Goal: Information Seeking & Learning: Learn about a topic

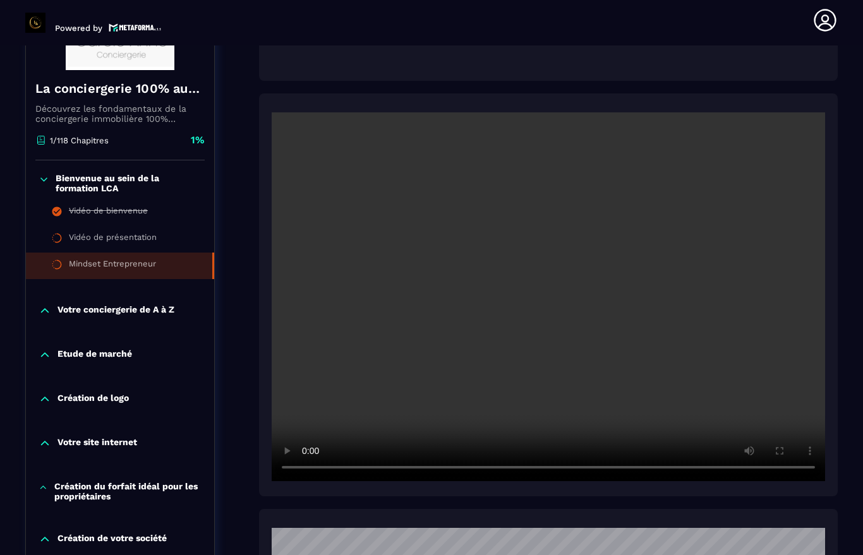
scroll to position [262, 0]
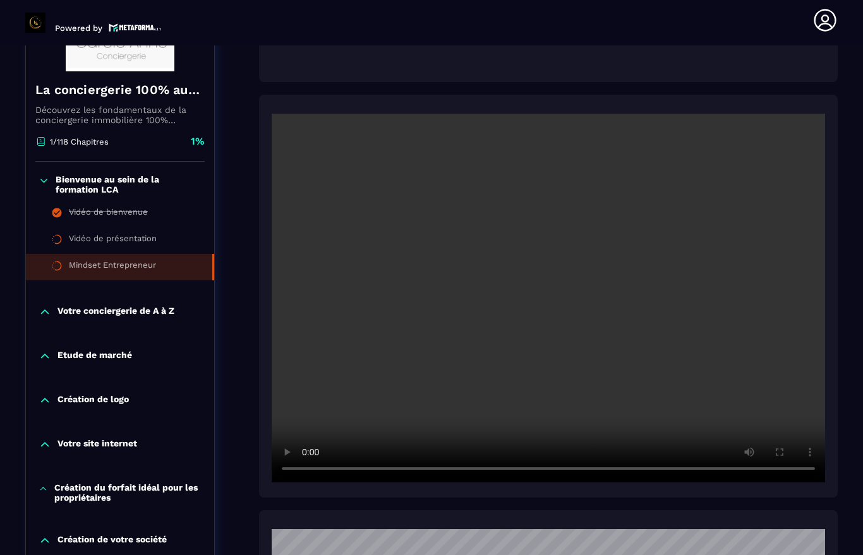
click at [153, 254] on li "Mindset Entrepreneur" at bounding box center [120, 267] width 188 height 27
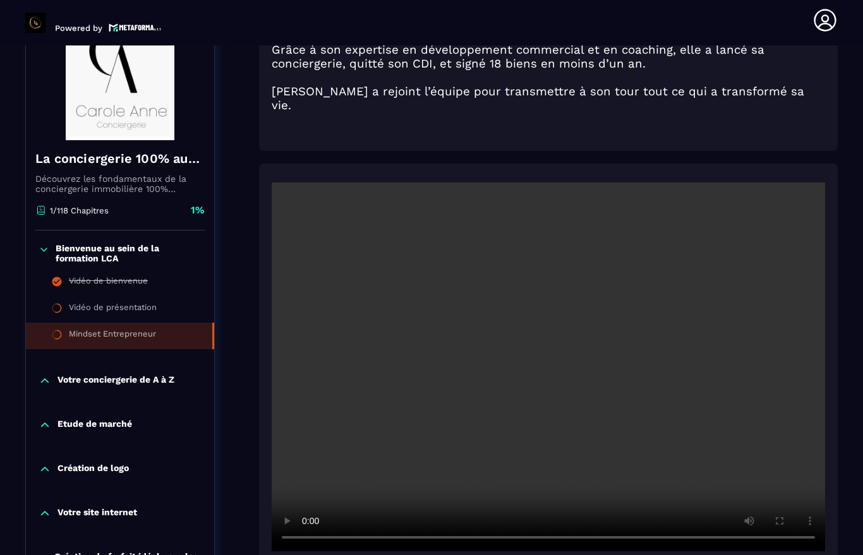
scroll to position [193, 0]
click at [551, 416] on video at bounding box center [548, 367] width 553 height 369
click at [452, 373] on video at bounding box center [548, 367] width 553 height 369
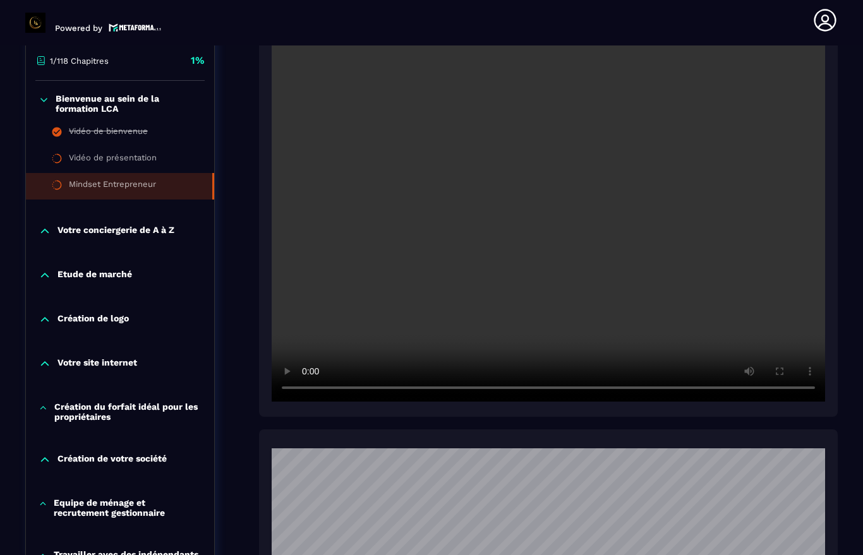
scroll to position [343, 0]
click at [765, 265] on video at bounding box center [548, 217] width 553 height 369
click at [123, 179] on div "Mindset Entrepreneur" at bounding box center [112, 186] width 87 height 14
click at [141, 153] on div "Vidéo de présentation" at bounding box center [113, 160] width 88 height 14
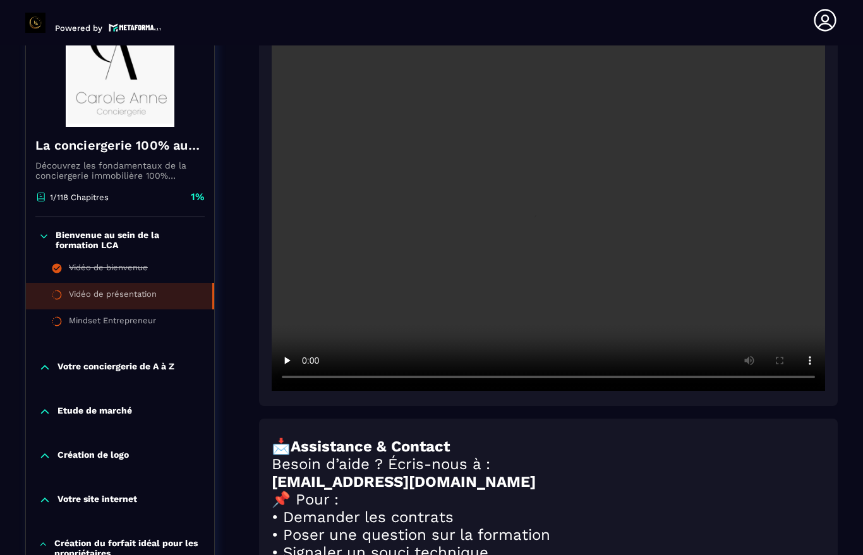
scroll to position [131, 0]
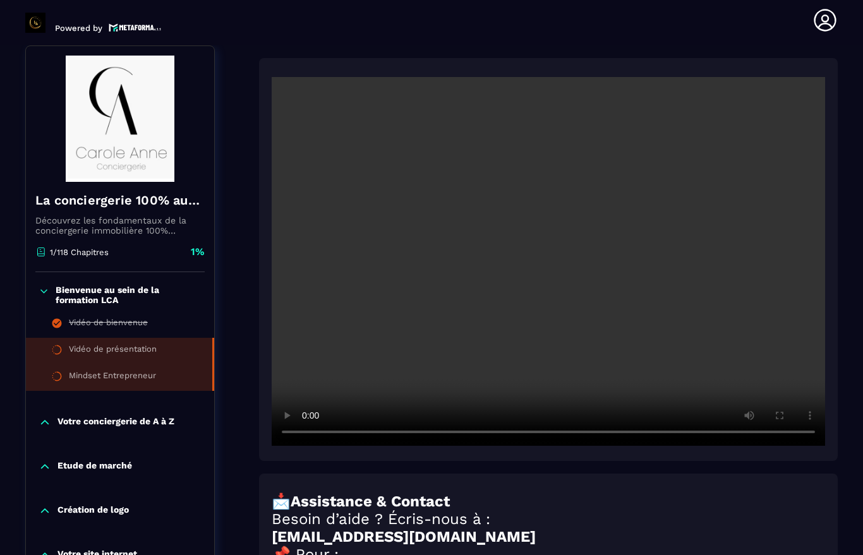
click at [119, 380] on div "Mindset Entrepreneur" at bounding box center [112, 378] width 87 height 14
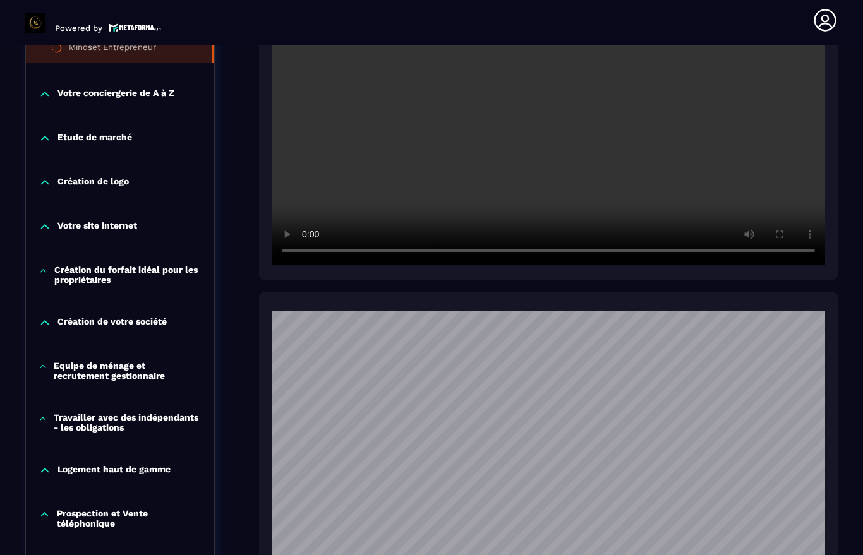
scroll to position [479, 0]
click at [57, 88] on div "Votre conciergerie de A à Z" at bounding box center [120, 94] width 188 height 13
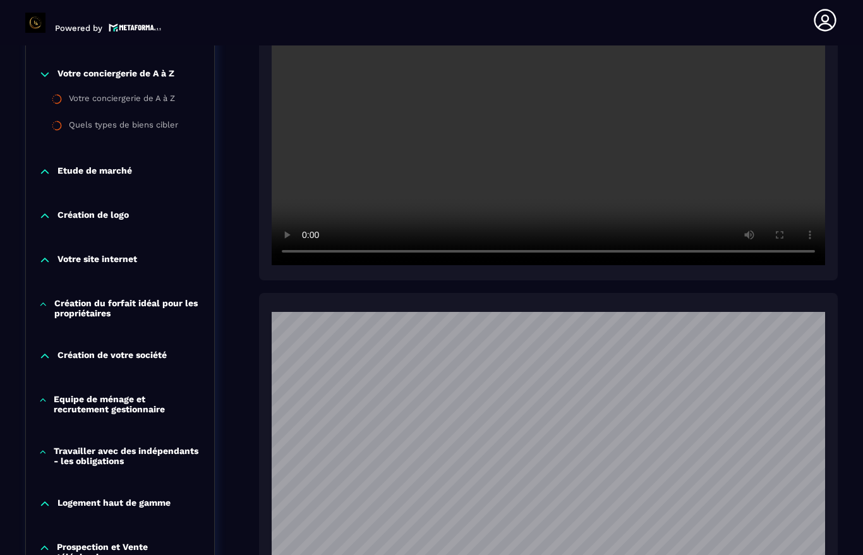
click at [133, 363] on p "Création de votre société" at bounding box center [111, 356] width 109 height 13
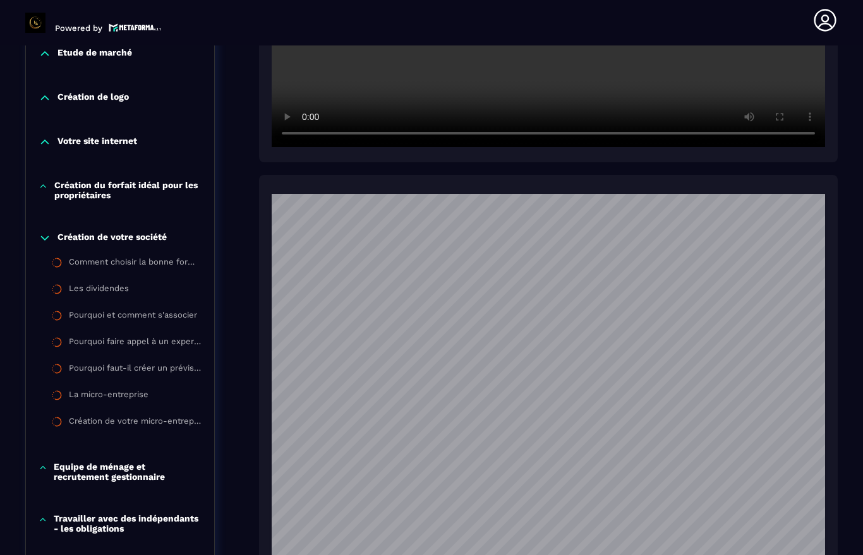
scroll to position [604, 0]
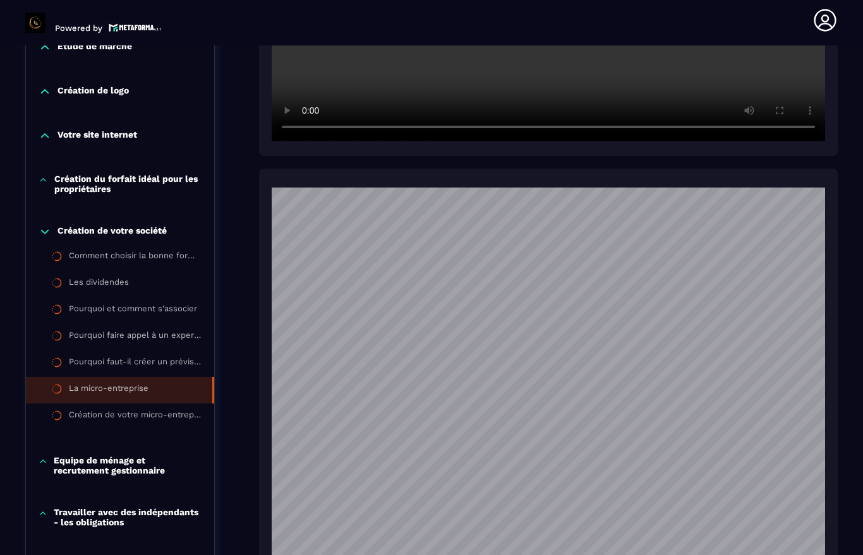
click at [130, 397] on div "La micro-entreprise" at bounding box center [109, 390] width 80 height 14
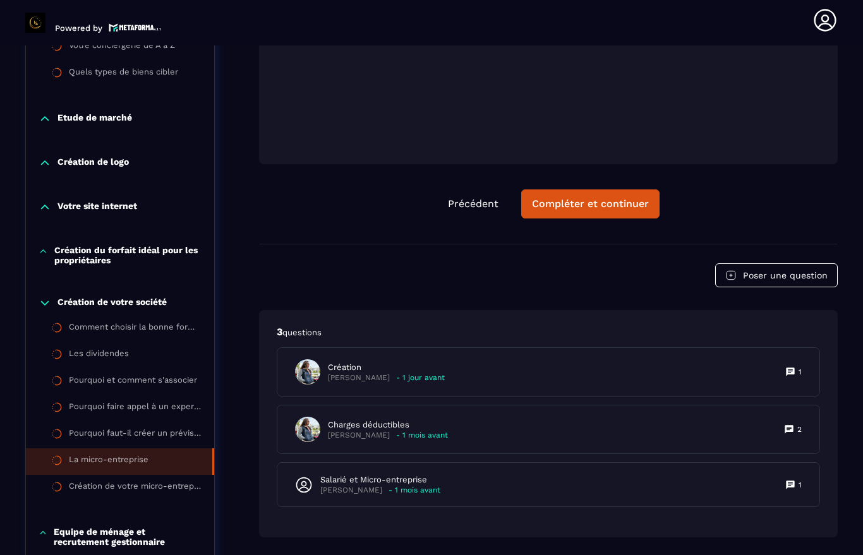
scroll to position [534, 0]
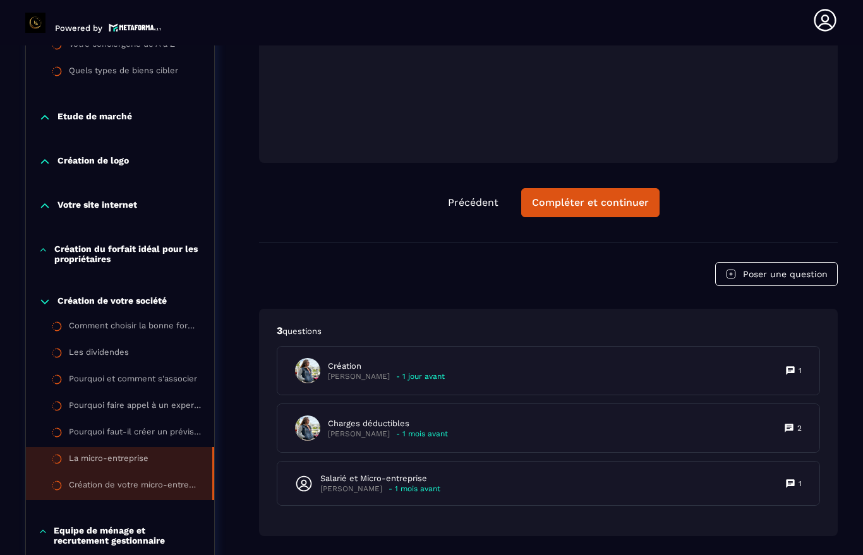
click at [152, 494] on div "Création de votre micro-entreprise" at bounding box center [134, 487] width 131 height 14
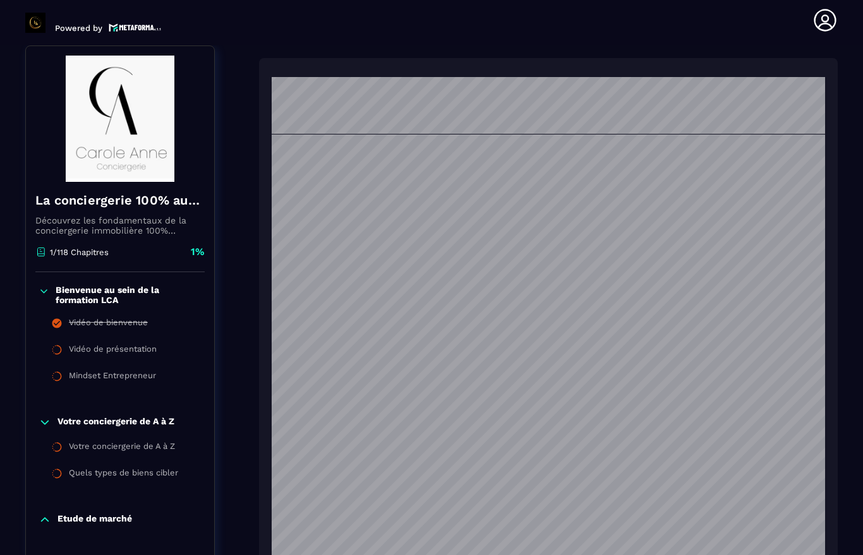
scroll to position [1508, 0]
